Goal: Information Seeking & Learning: Check status

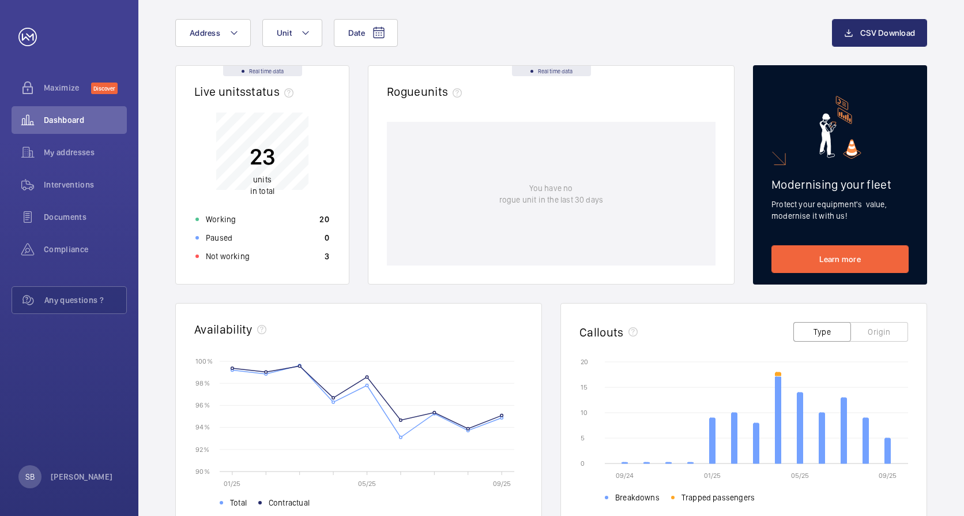
scroll to position [115, 0]
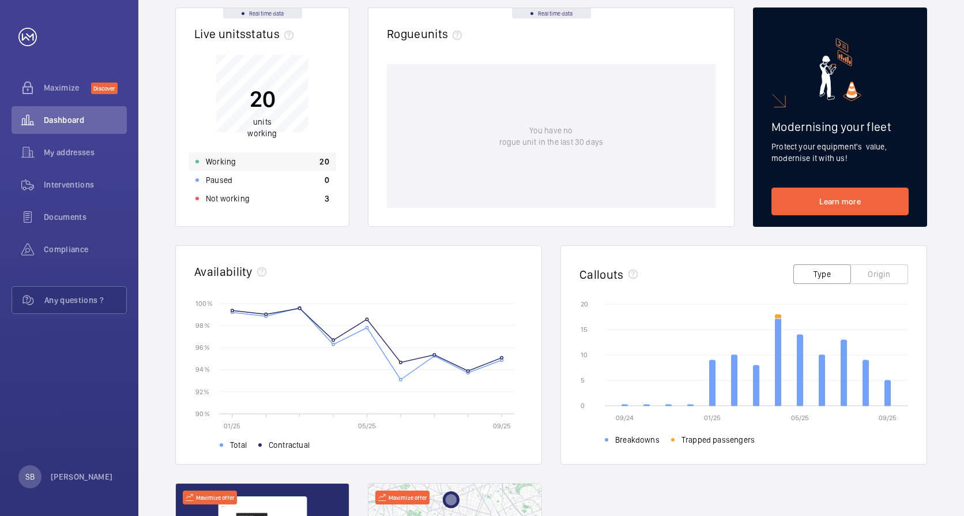
click at [216, 159] on p "Working" at bounding box center [221, 162] width 30 height 12
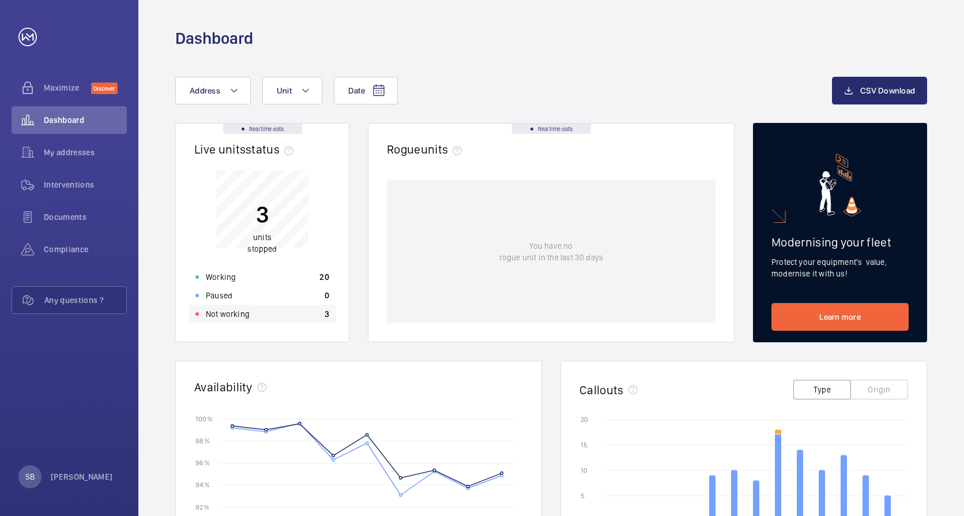
click at [235, 310] on p "Not working" at bounding box center [228, 314] width 44 height 12
click at [63, 182] on span "Interventions" at bounding box center [85, 185] width 83 height 12
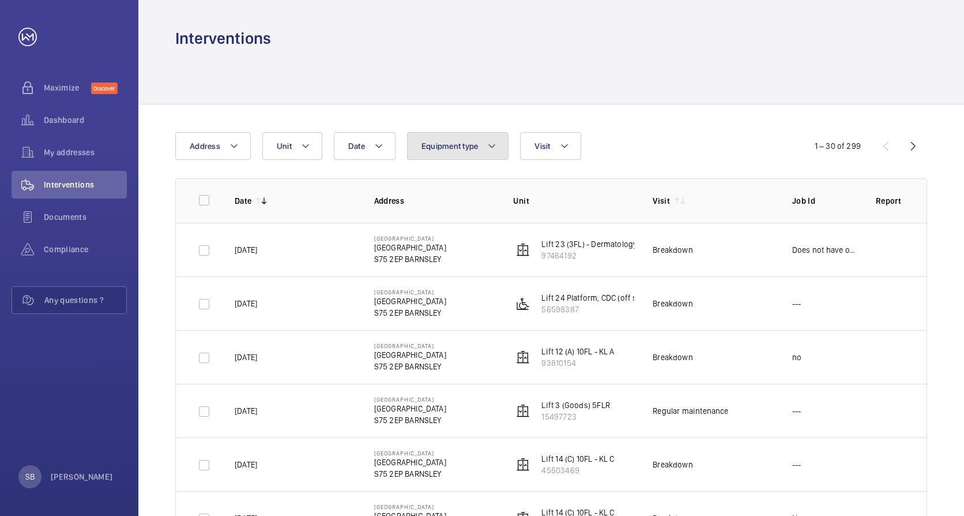
click at [432, 146] on span "Equipment type" at bounding box center [450, 145] width 57 height 9
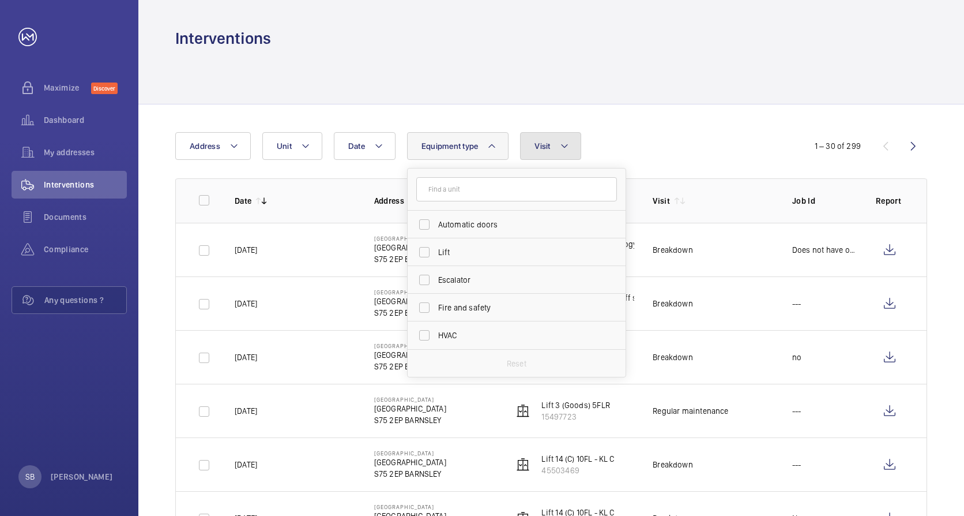
click at [547, 144] on span "Visit" at bounding box center [543, 145] width 16 height 9
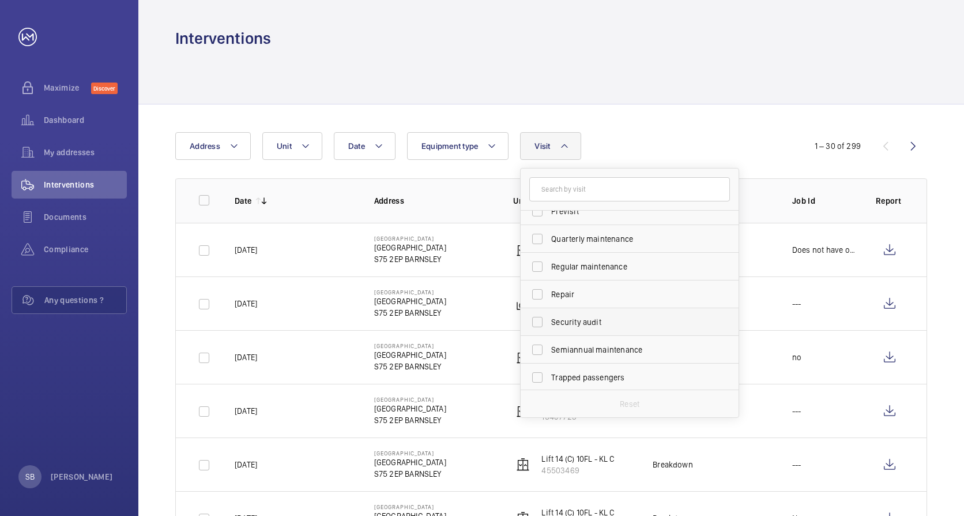
scroll to position [181, 0]
click at [585, 262] on span "Regular maintenance" at bounding box center [630, 265] width 159 height 12
click at [549, 262] on input "Regular maintenance" at bounding box center [537, 264] width 23 height 23
checkbox input "true"
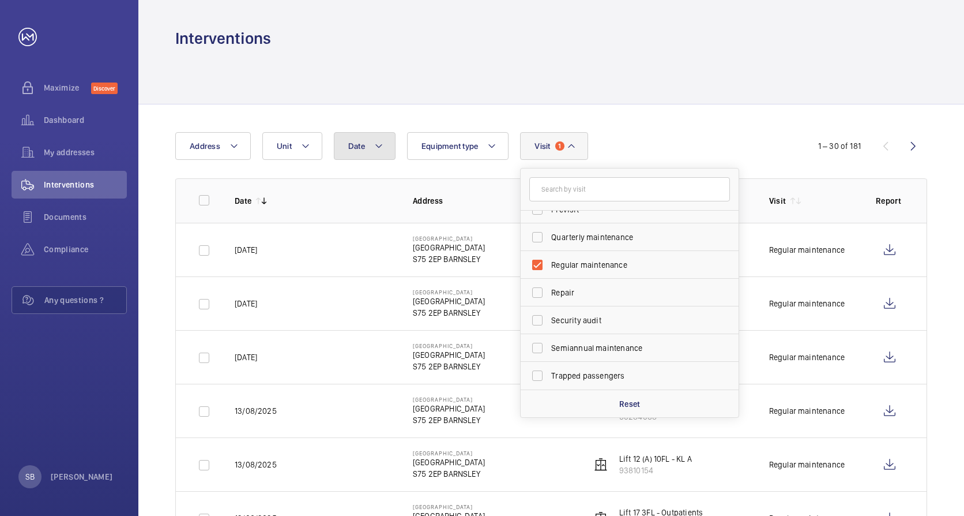
click at [364, 144] on span "Date" at bounding box center [356, 145] width 17 height 9
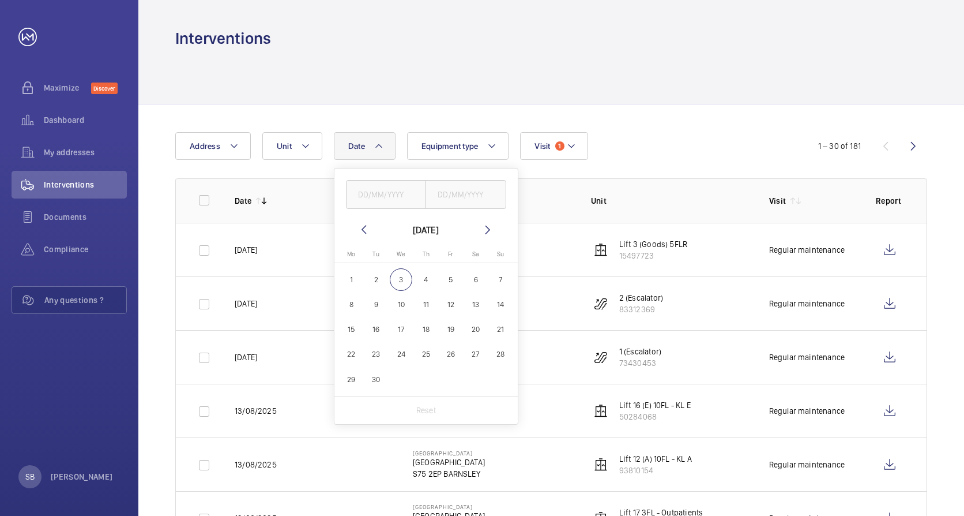
click at [358, 229] on mat-icon at bounding box center [364, 230] width 14 height 14
click at [375, 284] on span "1" at bounding box center [376, 279] width 22 height 22
type input "[DATE]"
click at [375, 284] on span "1" at bounding box center [376, 279] width 22 height 22
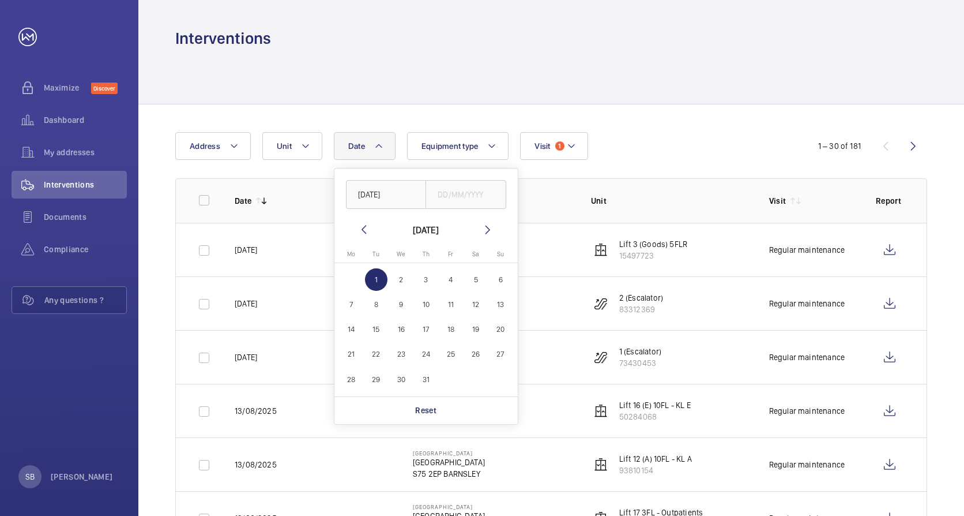
type input "[DATE]"
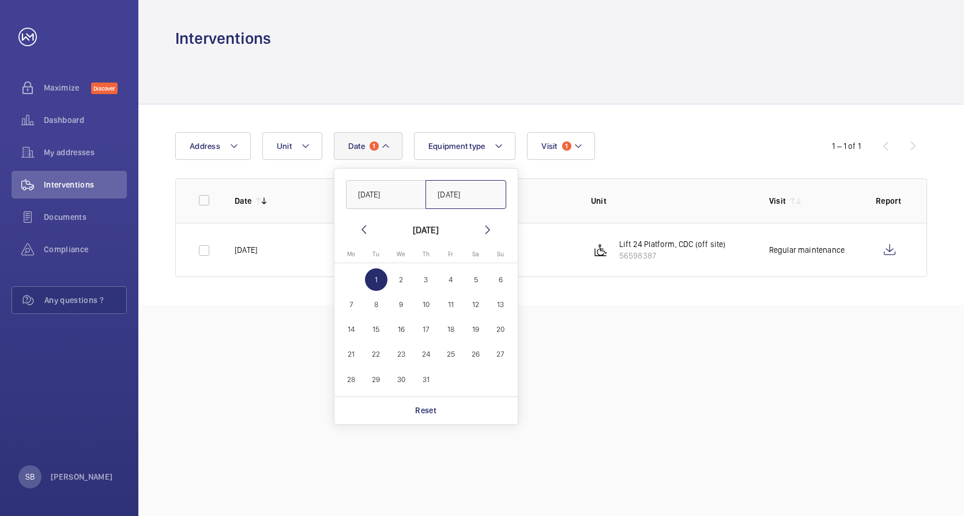
click at [461, 200] on input "[DATE]" at bounding box center [466, 194] width 81 height 29
click at [455, 355] on span "25" at bounding box center [450, 354] width 22 height 22
type input "[DATE]"
click at [455, 355] on span "25" at bounding box center [450, 354] width 22 height 22
type input "[DATE]"
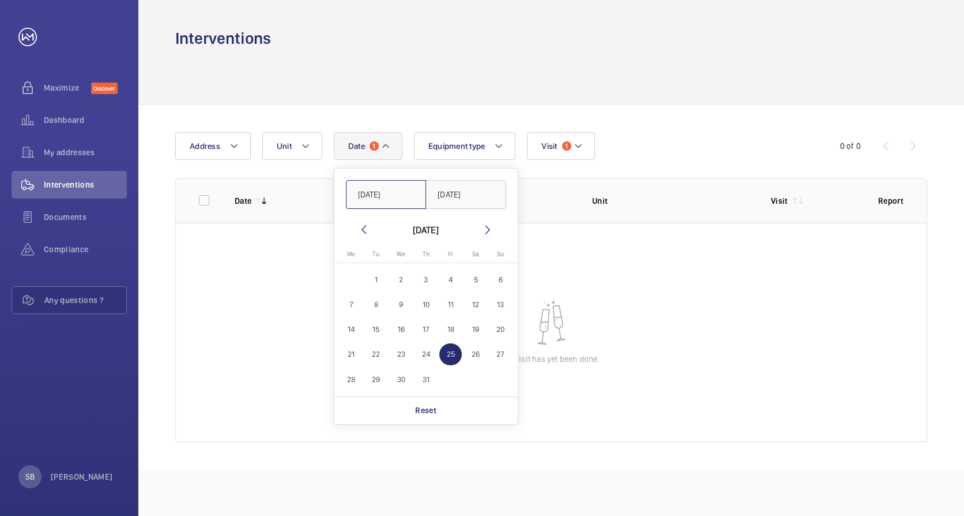
click at [384, 196] on input "[DATE]" at bounding box center [386, 194] width 81 height 29
click at [364, 191] on input "[DATE]" at bounding box center [386, 194] width 81 height 29
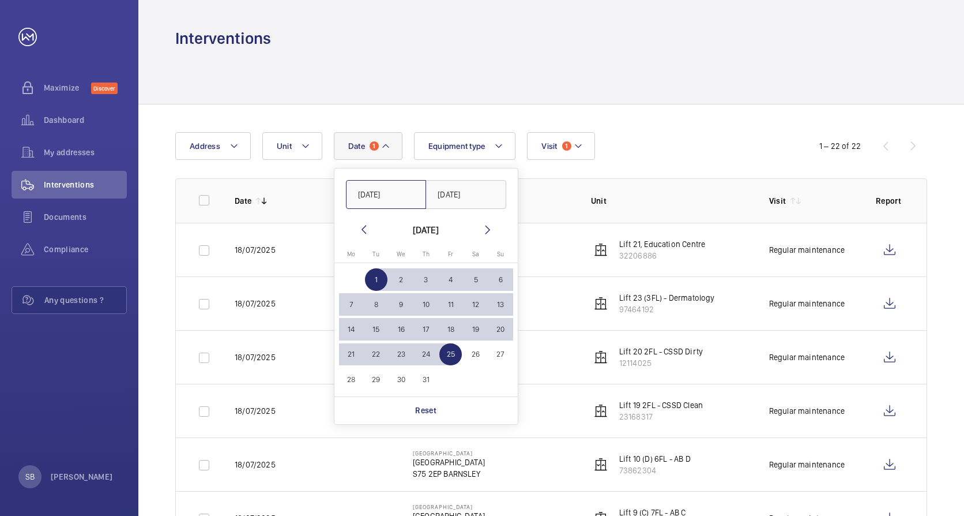
type input "[DATE]"
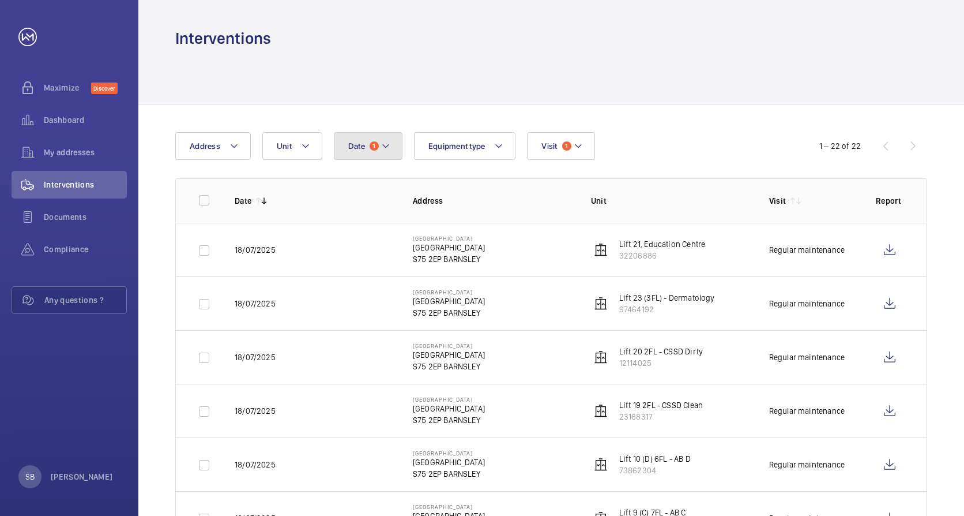
click at [387, 150] on mat-icon at bounding box center [385, 146] width 9 height 14
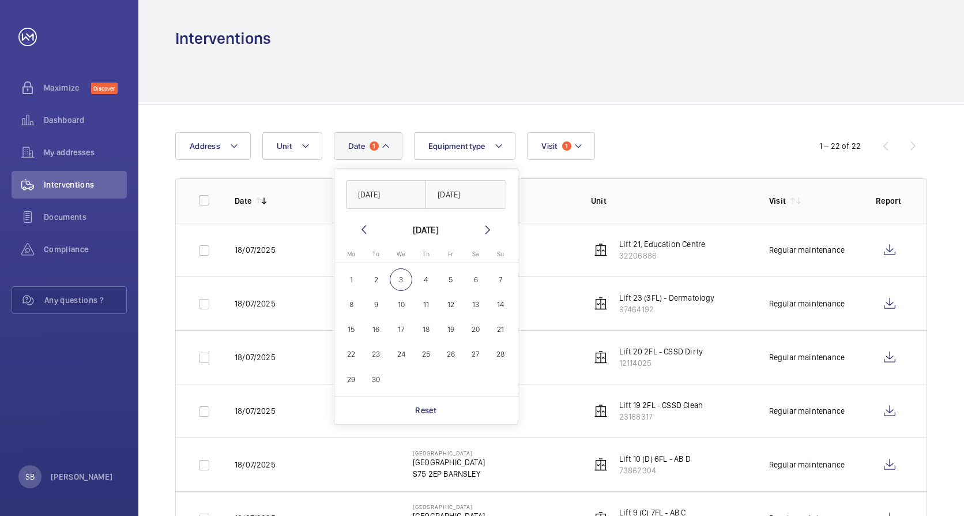
click at [369, 232] on mat-icon at bounding box center [364, 230] width 14 height 14
click at [369, 233] on mat-icon at bounding box center [364, 230] width 14 height 14
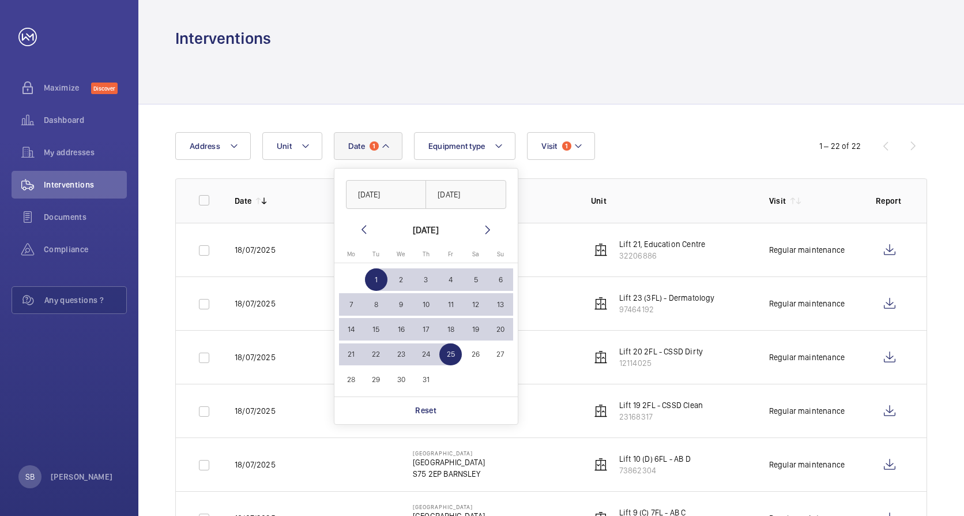
click at [369, 233] on mat-icon at bounding box center [364, 230] width 14 height 14
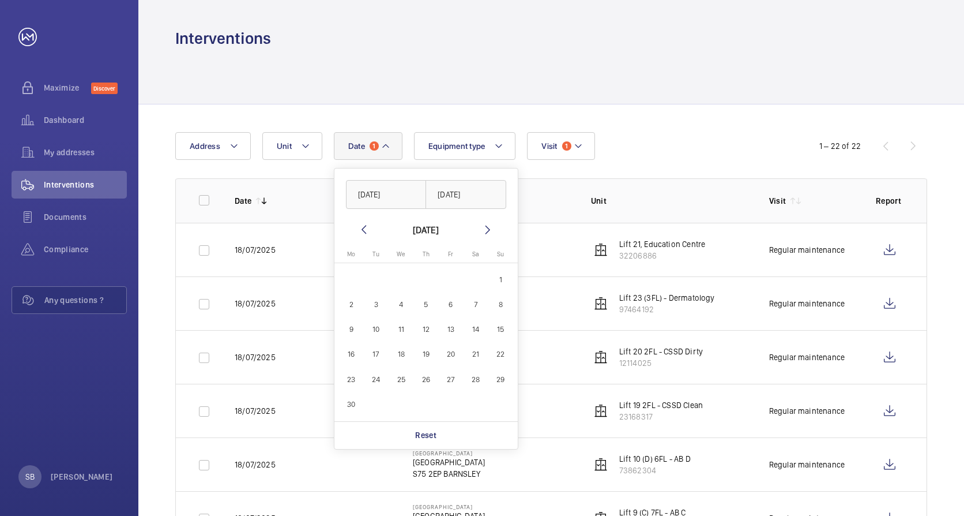
click at [500, 284] on span "1" at bounding box center [501, 279] width 22 height 22
type input "[DATE]"
click at [456, 197] on input "text" at bounding box center [466, 194] width 81 height 29
click at [446, 372] on span "27" at bounding box center [450, 379] width 22 height 22
type input "[DATE]"
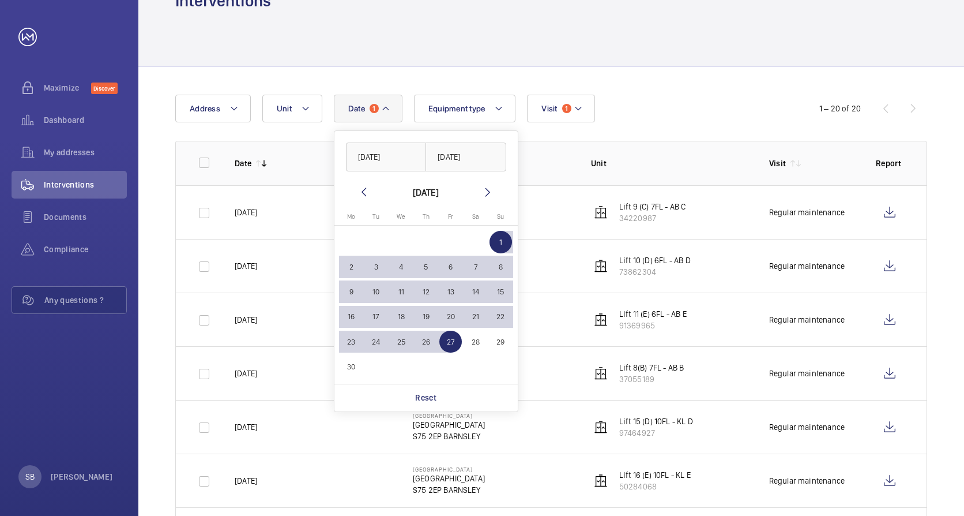
scroll to position [58, 0]
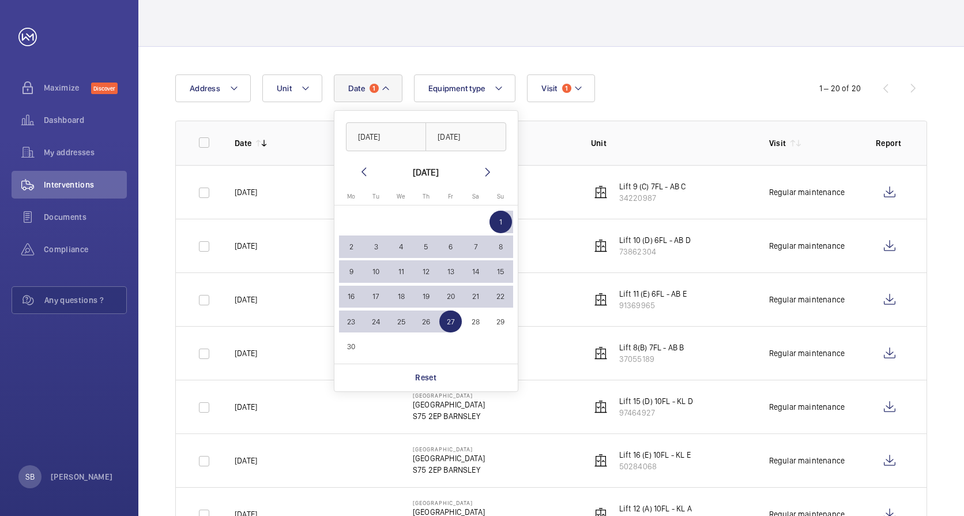
click at [567, 313] on td "[GEOGRAPHIC_DATA] [GEOGRAPHIC_DATA] [GEOGRAPHIC_DATA]" at bounding box center [483, 299] width 178 height 54
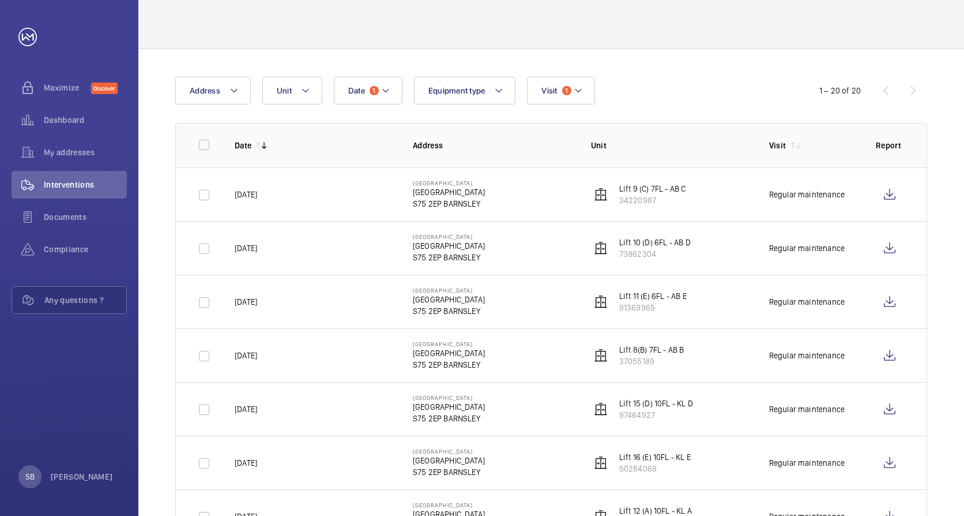
scroll to position [0, 0]
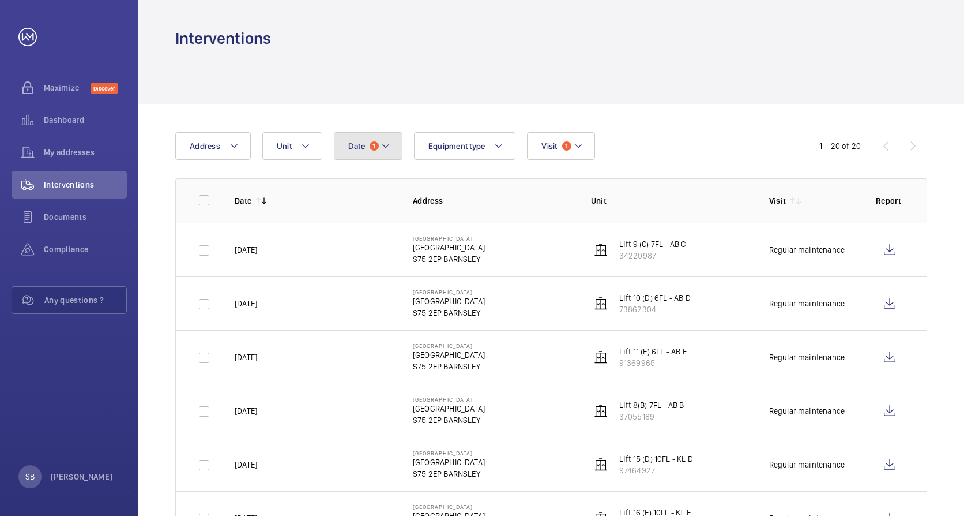
click at [356, 149] on span "Date" at bounding box center [356, 145] width 17 height 9
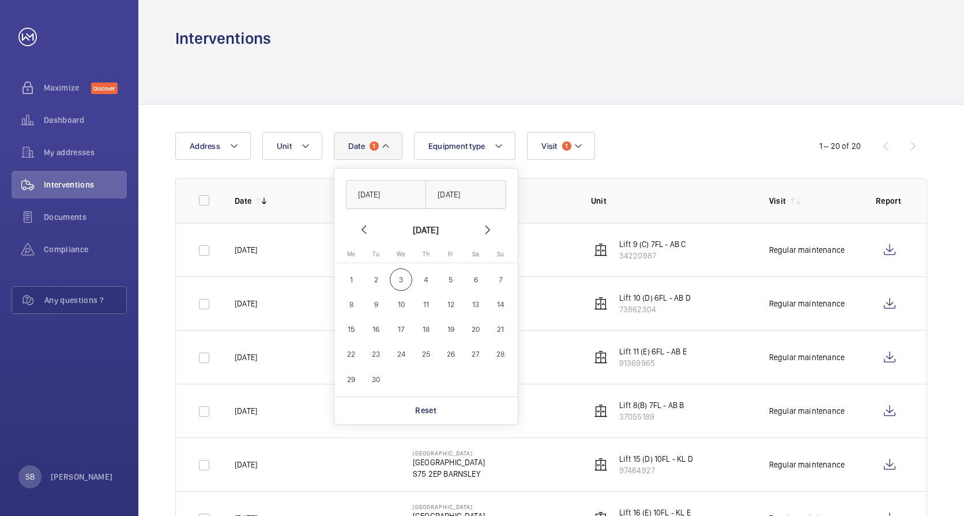
click at [364, 236] on mat-icon at bounding box center [364, 230] width 14 height 14
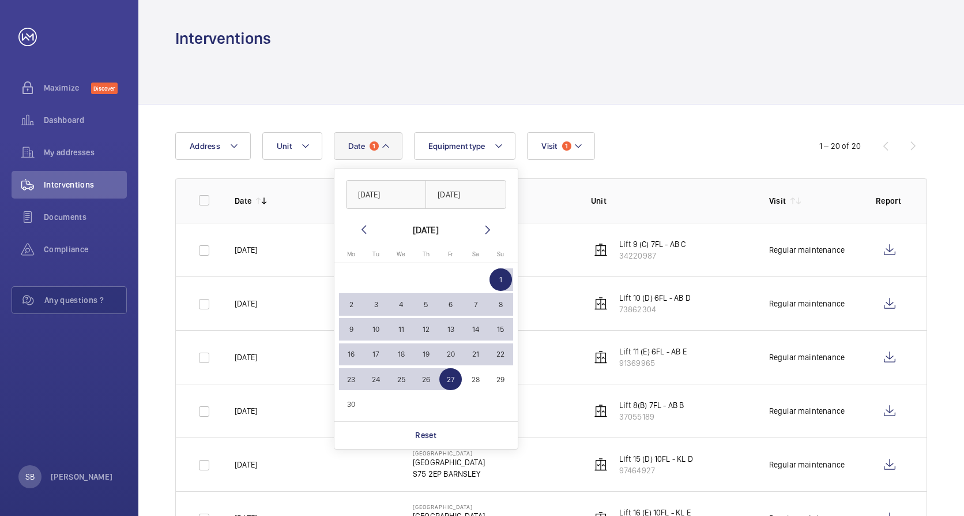
click at [364, 236] on mat-icon at bounding box center [364, 230] width 14 height 14
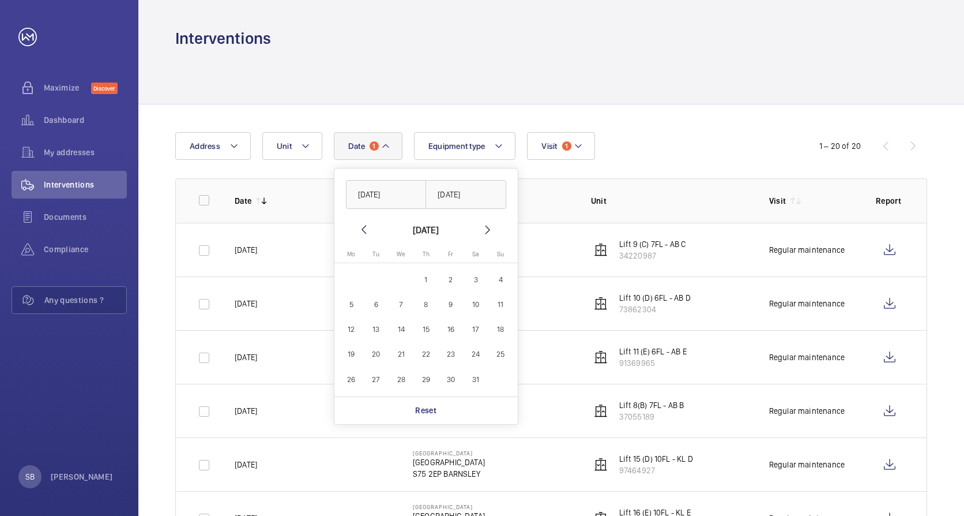
click at [424, 279] on span "1" at bounding box center [426, 279] width 22 height 22
type input "[DATE]"
click at [458, 191] on input "text" at bounding box center [466, 194] width 81 height 29
click at [453, 375] on span "30" at bounding box center [450, 379] width 22 height 22
type input "[DATE]"
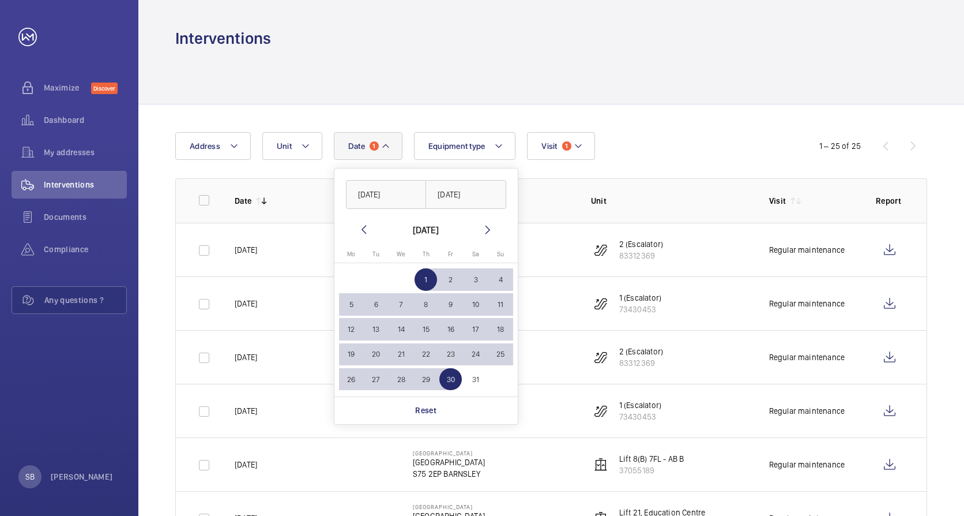
click at [659, 153] on div "Date 1 [DATE] [DATE] [DATE] [DATE] Mo [DATE] Tu [DATE] We [DATE] Th [DATE] Fr […" at bounding box center [482, 146] width 614 height 28
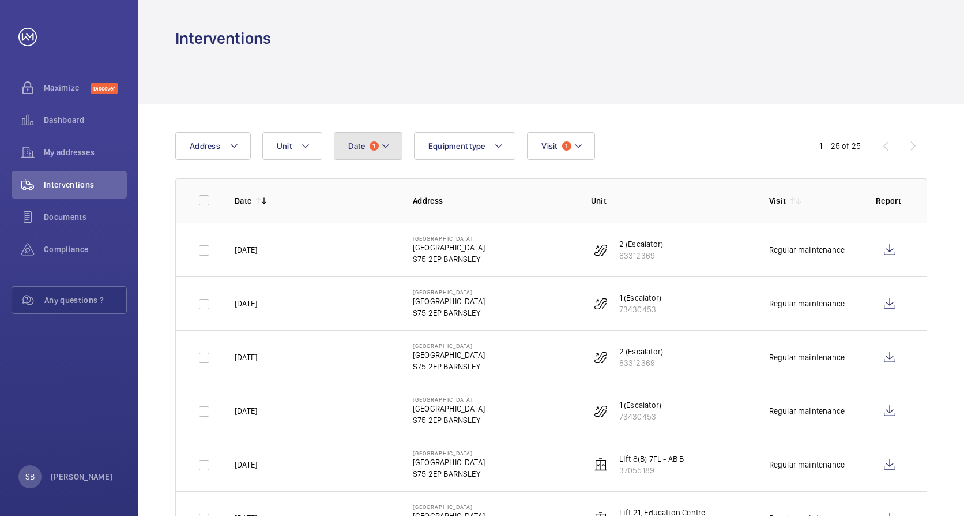
click at [375, 152] on button "Date 1" at bounding box center [368, 146] width 69 height 28
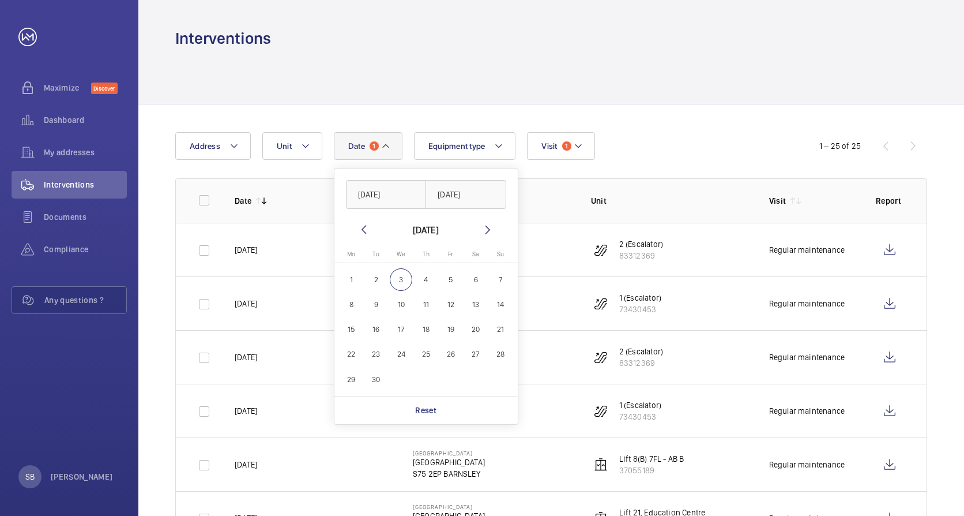
click at [358, 227] on mat-icon at bounding box center [364, 230] width 14 height 14
click at [362, 228] on mat-icon at bounding box center [364, 230] width 14 height 14
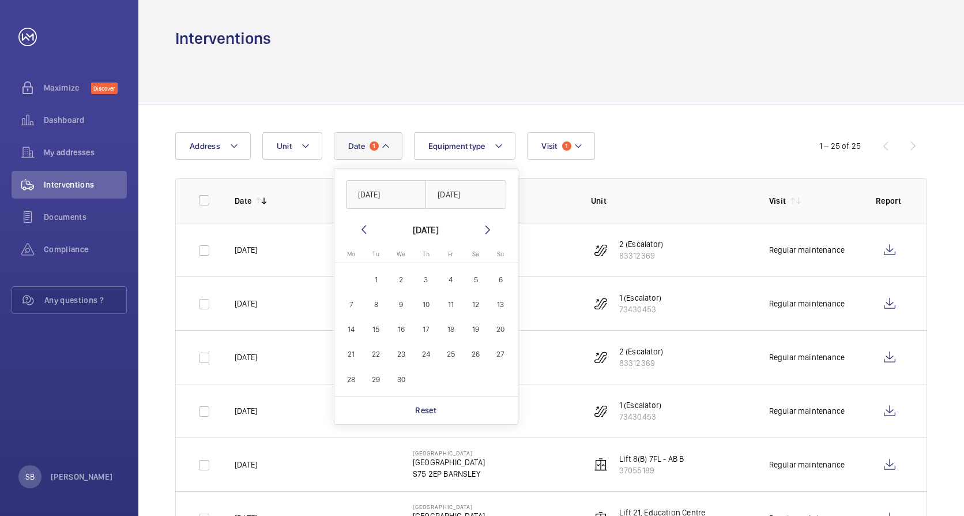
click at [362, 228] on mat-icon at bounding box center [364, 230] width 14 height 14
click at [484, 227] on mat-icon at bounding box center [488, 230] width 14 height 14
click at [384, 278] on span "1" at bounding box center [376, 279] width 22 height 22
type input "[DATE]"
click at [461, 196] on input "text" at bounding box center [466, 194] width 81 height 29
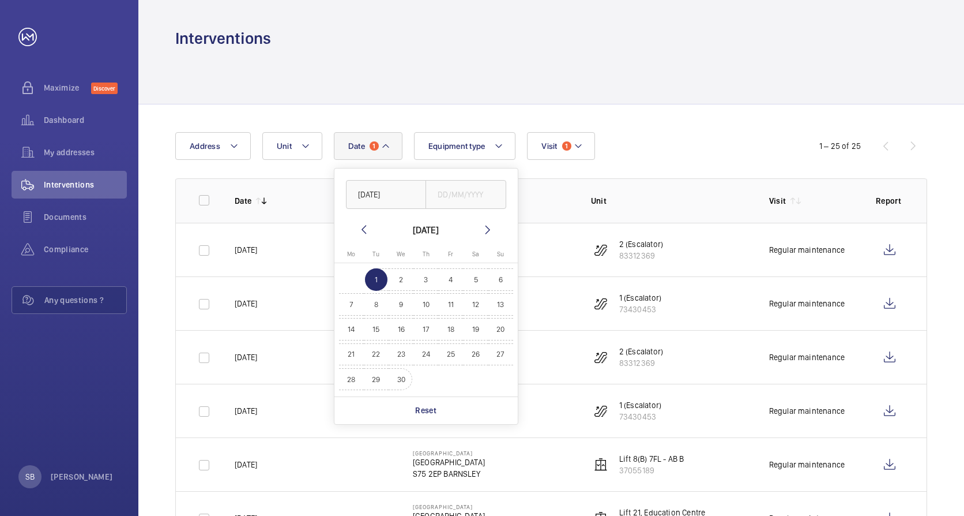
click at [394, 377] on span "30" at bounding box center [401, 379] width 22 height 22
type input "[DATE]"
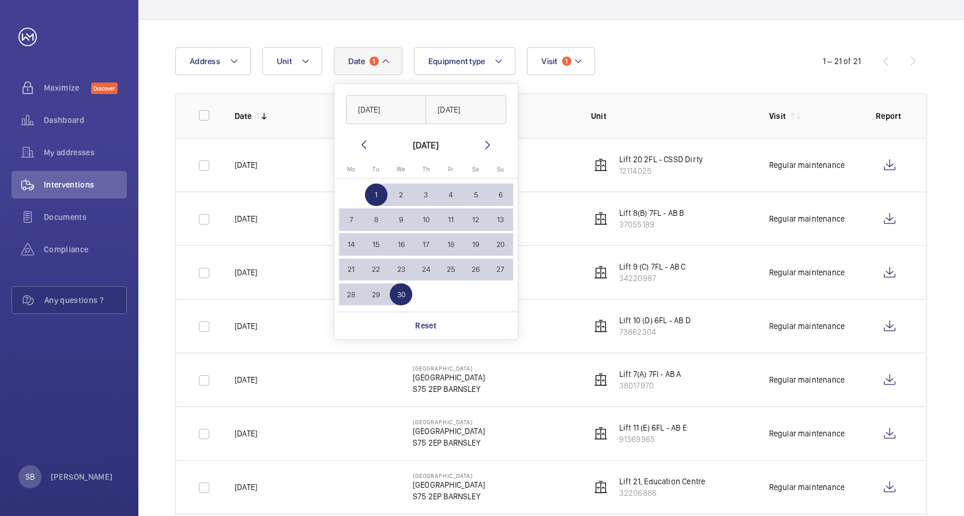
scroll to position [115, 0]
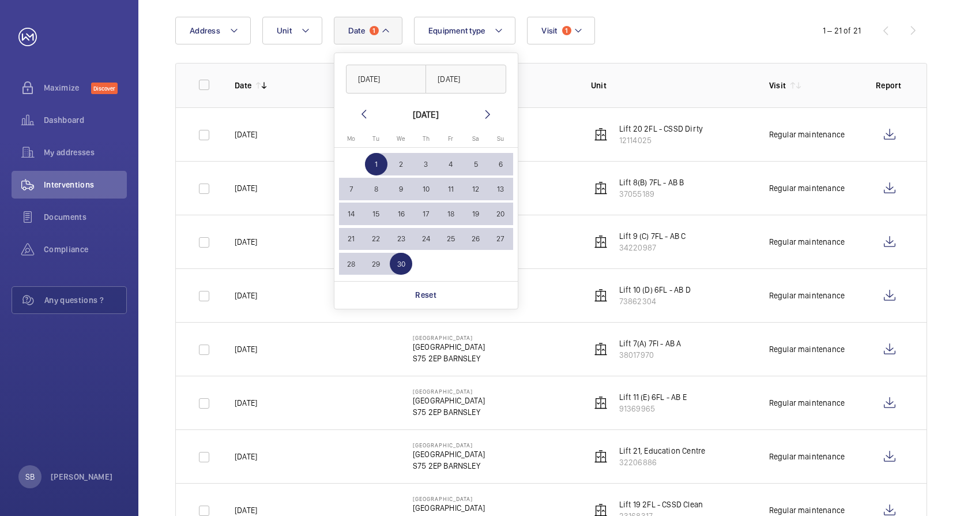
click at [562, 355] on td "[GEOGRAPHIC_DATA] [GEOGRAPHIC_DATA] [GEOGRAPHIC_DATA]" at bounding box center [483, 349] width 178 height 54
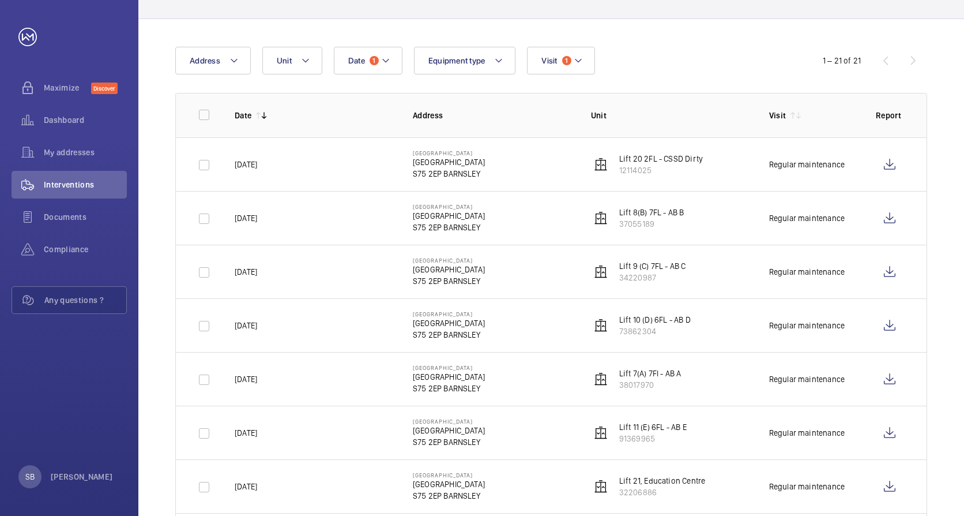
scroll to position [0, 0]
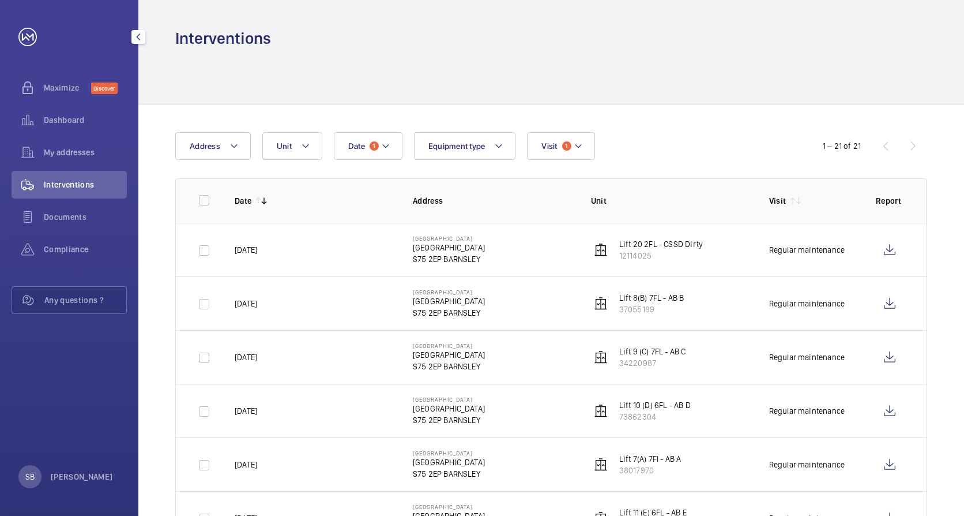
click at [51, 185] on span "Interventions" at bounding box center [85, 185] width 83 height 12
click at [64, 113] on div "Dashboard" at bounding box center [69, 120] width 115 height 28
